Goal: Information Seeking & Learning: Learn about a topic

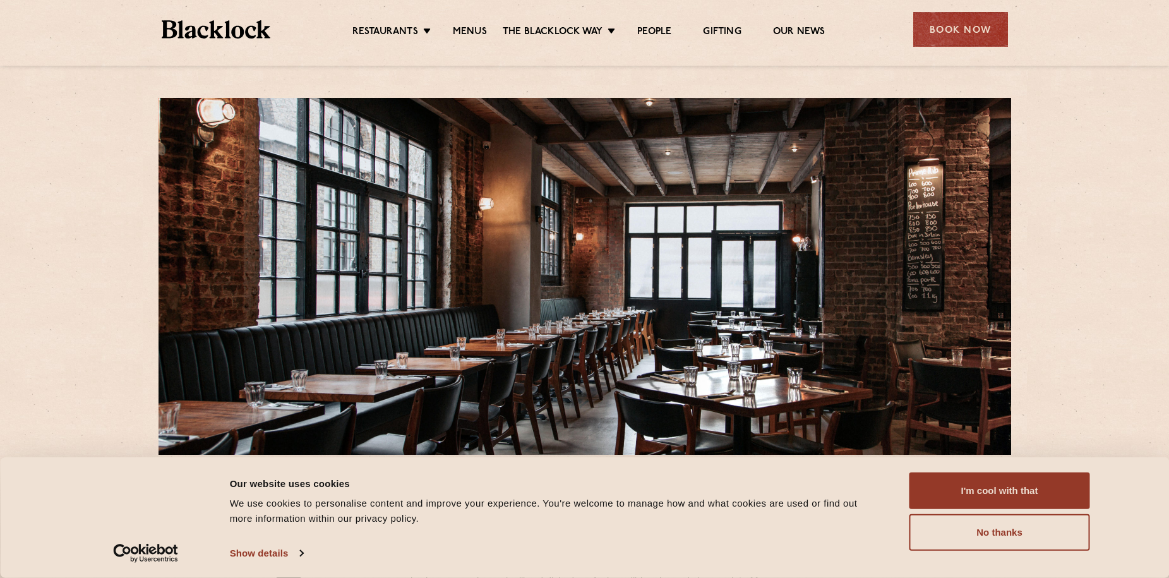
click at [1001, 536] on button "No thanks" at bounding box center [1000, 532] width 181 height 37
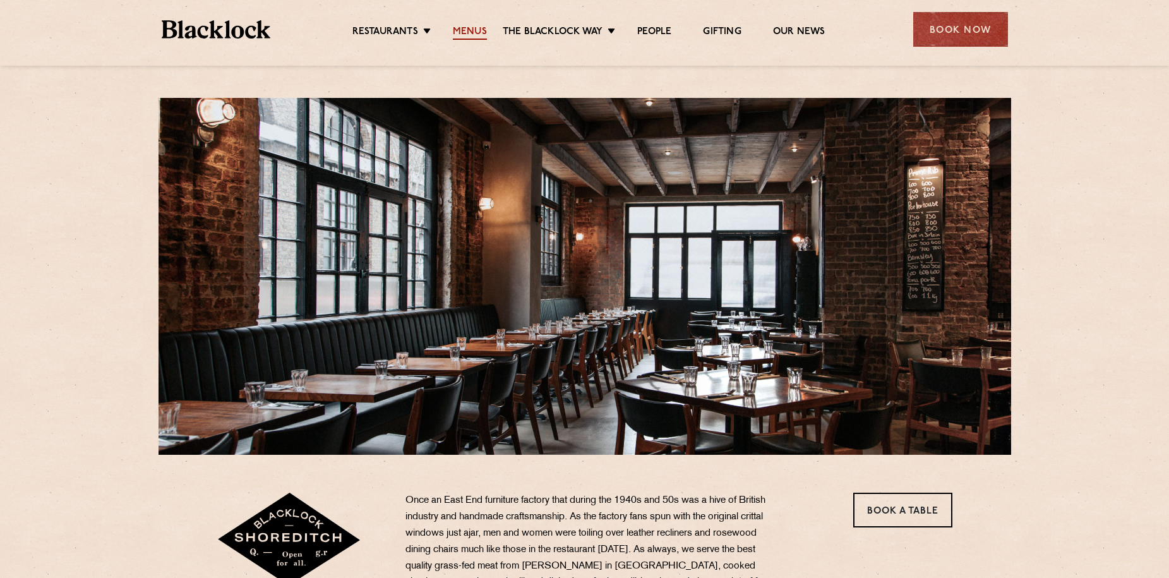
click at [472, 27] on link "Menus" at bounding box center [470, 33] width 34 height 14
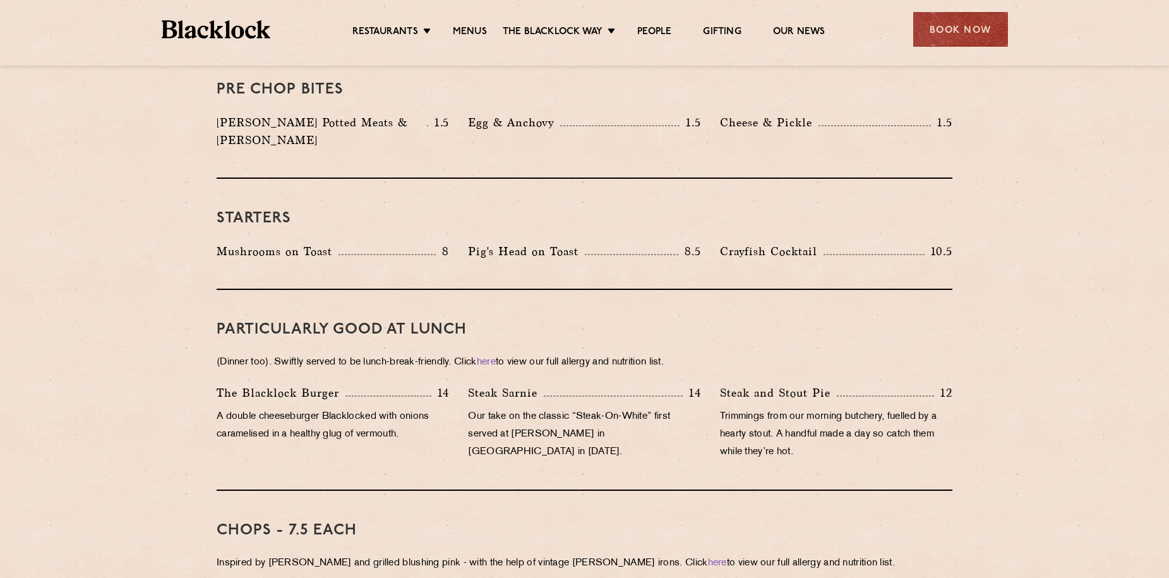
scroll to position [569, 0]
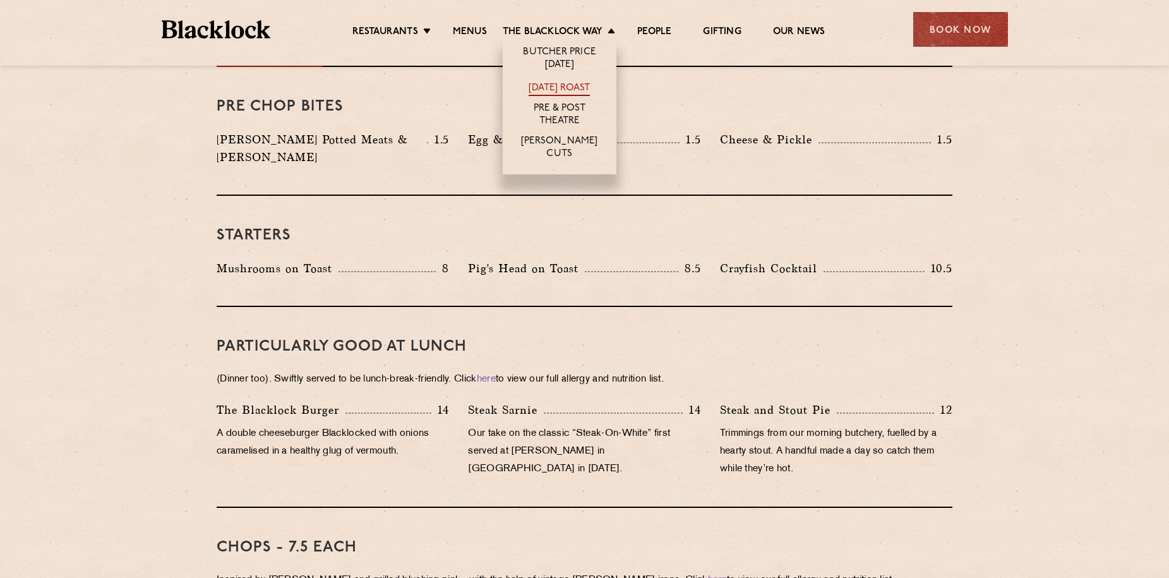
click at [581, 83] on link "[DATE] Roast" at bounding box center [559, 89] width 61 height 14
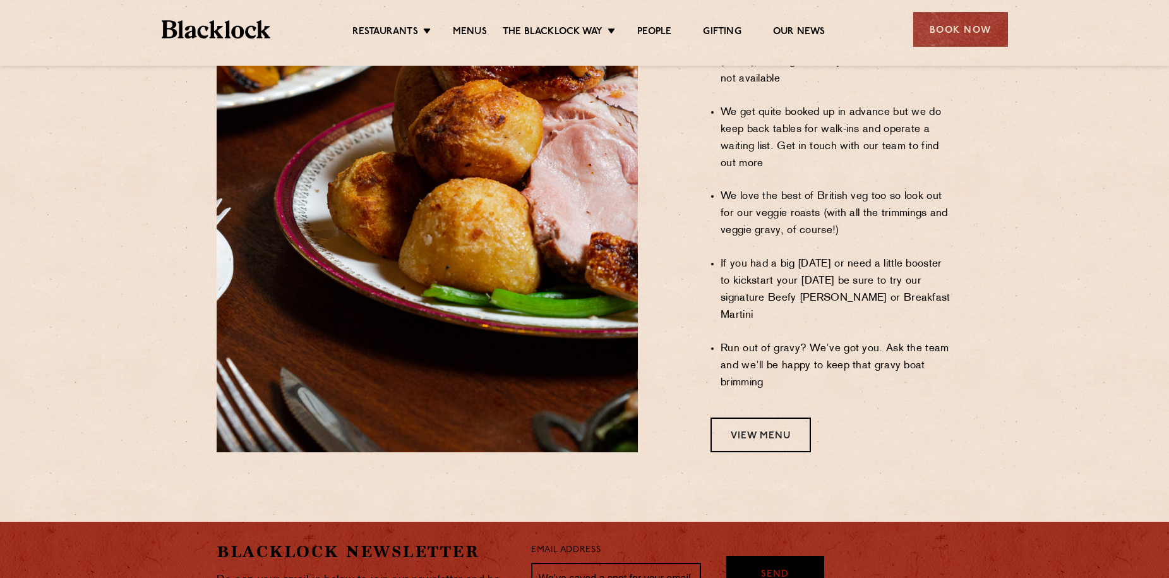
scroll to position [1011, 0]
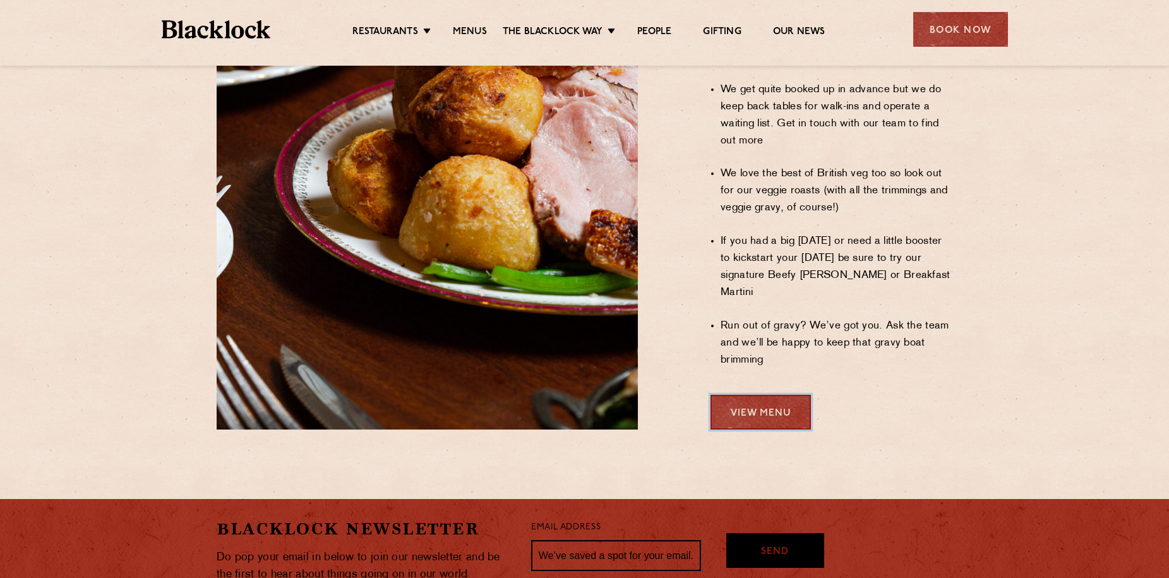
click at [771, 395] on link "View Menu" at bounding box center [761, 412] width 100 height 35
